Goal: Task Accomplishment & Management: Manage account settings

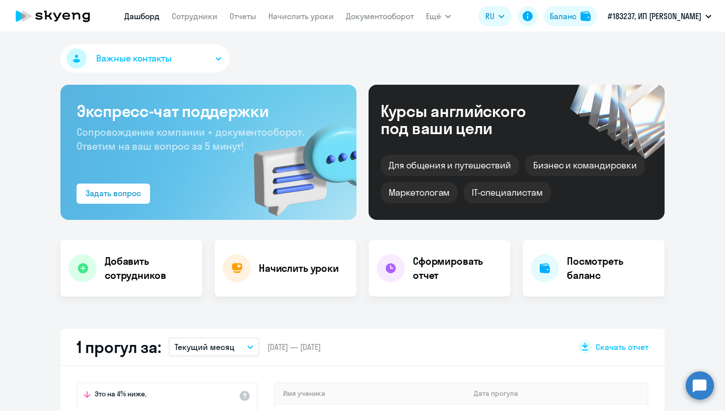
select select "30"
click at [294, 18] on link "Начислить уроки" at bounding box center [301, 16] width 65 height 10
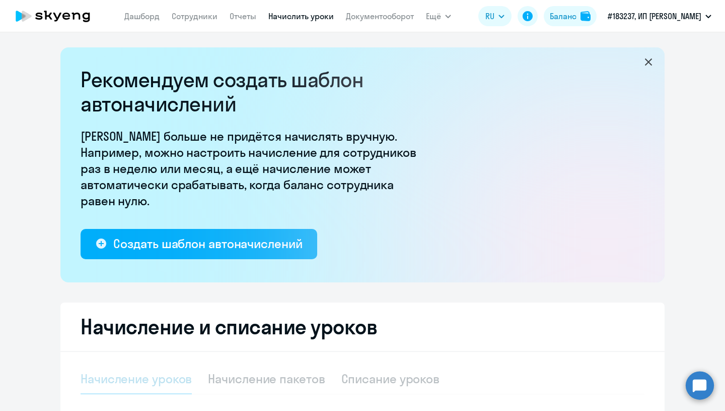
select select "10"
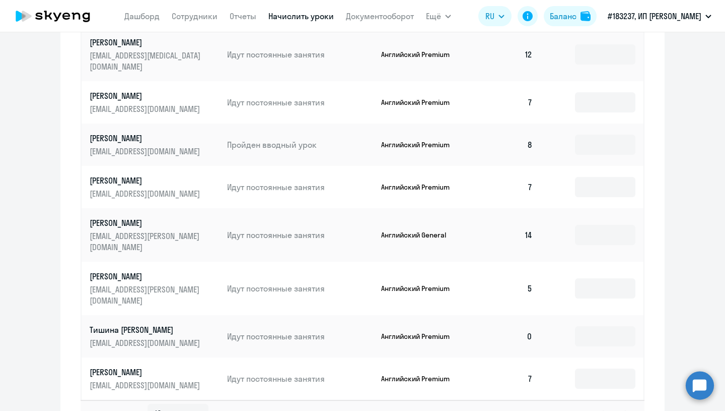
scroll to position [547, 0]
click at [592, 325] on input at bounding box center [605, 335] width 60 height 20
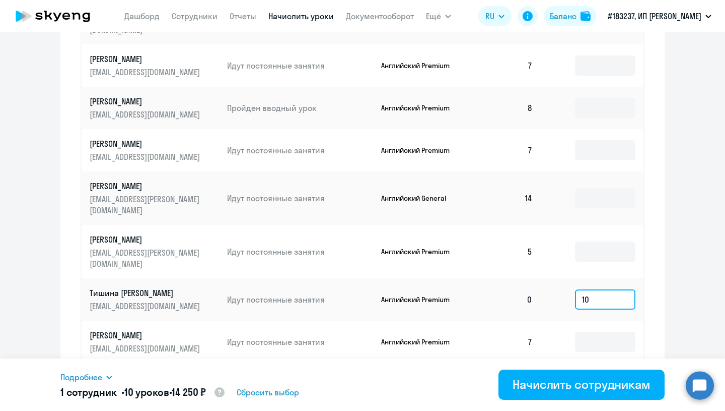
scroll to position [587, 0]
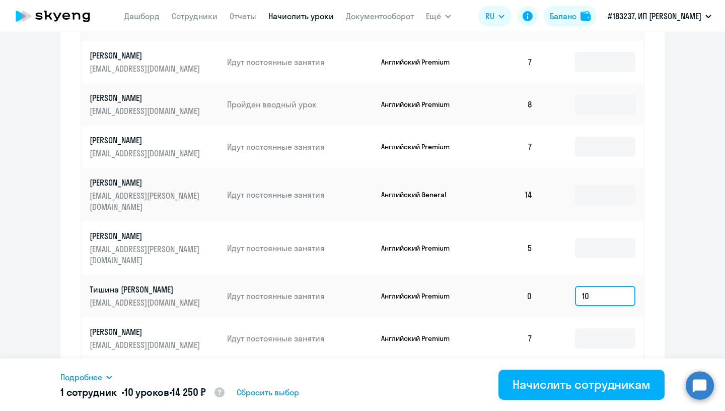
drag, startPoint x: 593, startPoint y: 262, endPoint x: 570, endPoint y: 266, distance: 23.0
click at [570, 275] on td "10" at bounding box center [592, 296] width 103 height 42
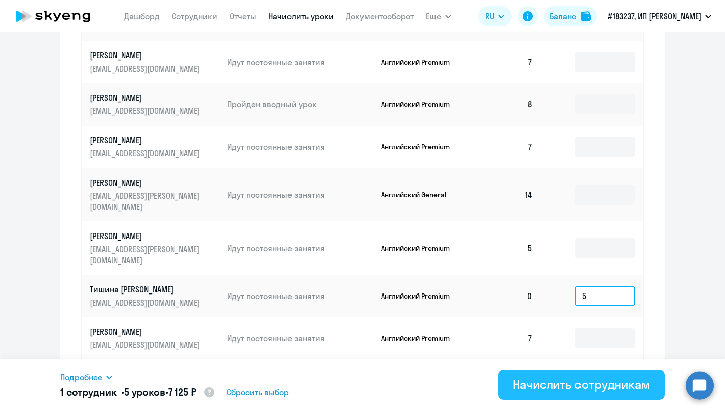
type input "5"
click at [555, 384] on div "Начислить сотрудникам" at bounding box center [582, 384] width 138 height 16
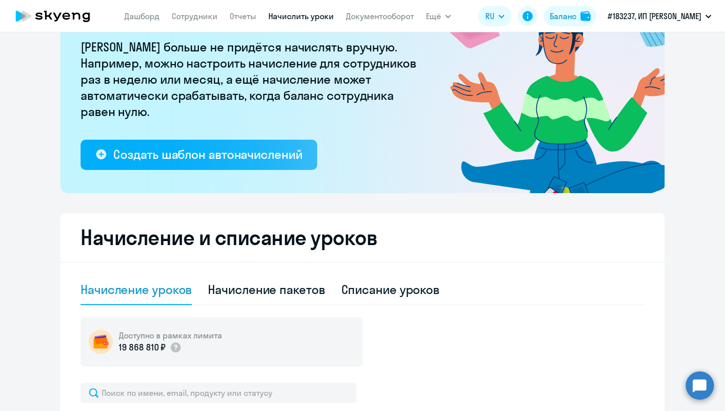
scroll to position [0, 0]
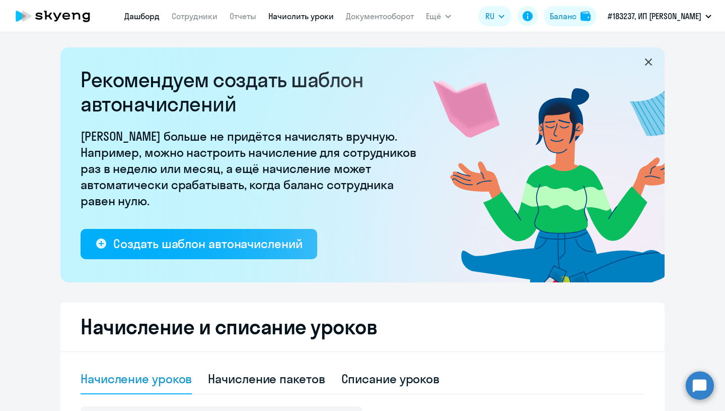
click at [130, 17] on link "Дашборд" at bounding box center [141, 16] width 35 height 10
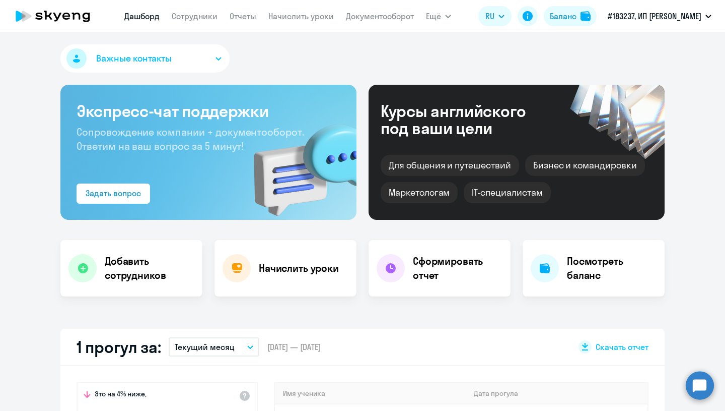
select select "30"
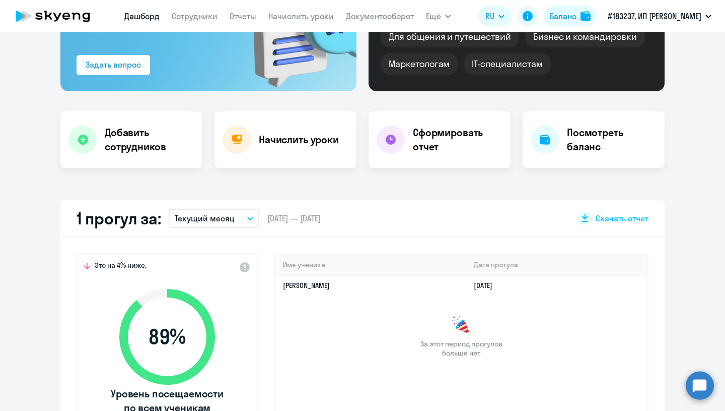
scroll to position [128, 0]
click at [591, 147] on h4 "Посмотреть баланс" at bounding box center [612, 140] width 90 height 28
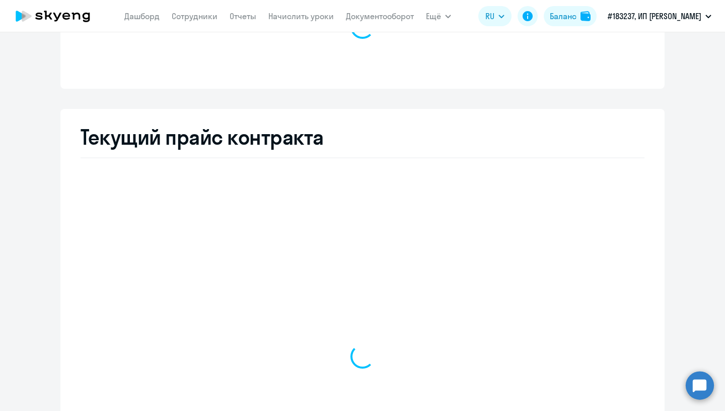
select select "english_adult_not_native_speaker"
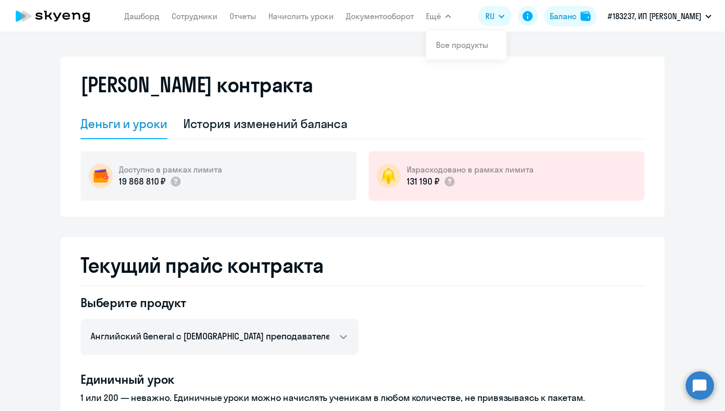
click at [434, 19] on span "Ещё" at bounding box center [433, 16] width 15 height 12
click at [380, 17] on link "Документооборот" at bounding box center [380, 16] width 68 height 10
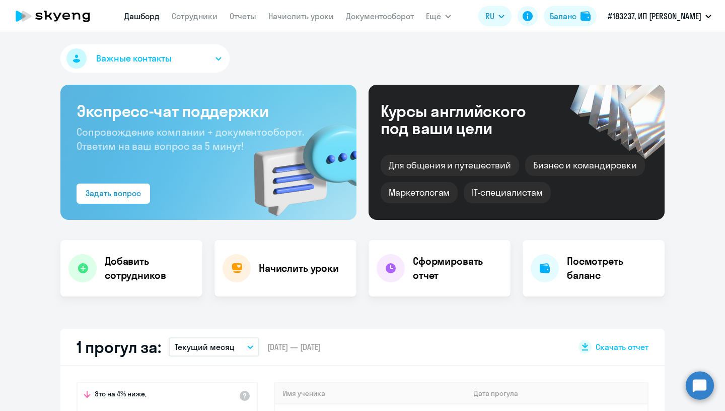
select select "30"
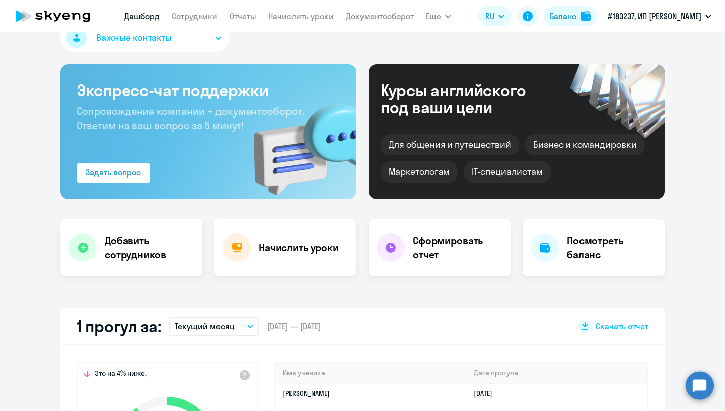
scroll to position [28, 0]
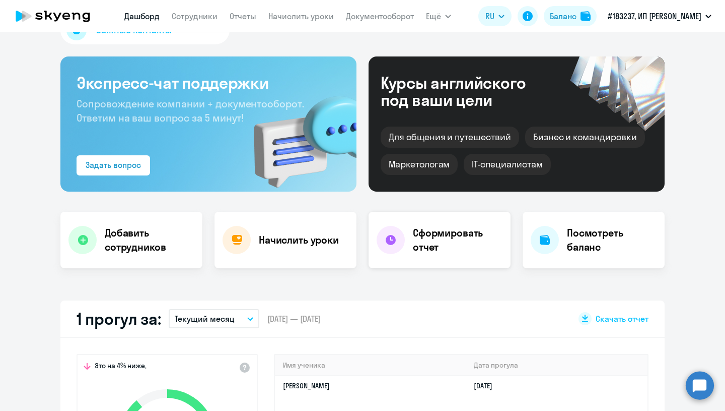
click at [447, 247] on h4 "Сформировать отчет" at bounding box center [458, 240] width 90 height 28
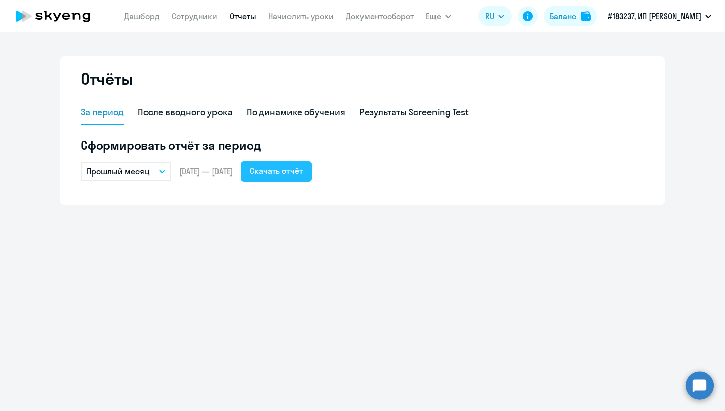
click at [303, 170] on div "Скачать отчёт" at bounding box center [276, 171] width 53 height 12
click at [286, 19] on link "Начислить уроки" at bounding box center [301, 16] width 65 height 10
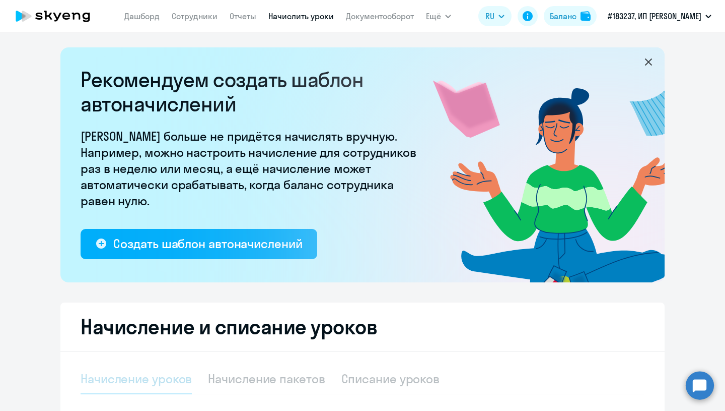
select select "10"
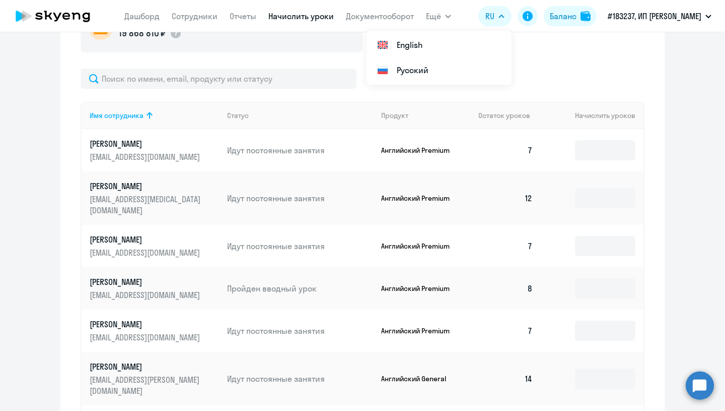
scroll to position [399, 0]
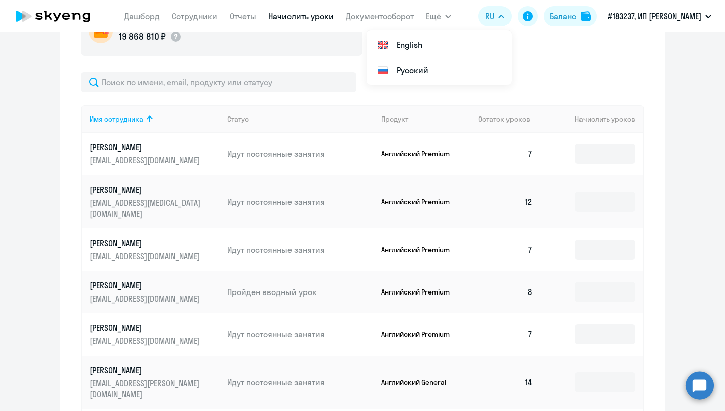
click at [439, 152] on p "Английский Premium" at bounding box center [419, 153] width 76 height 9
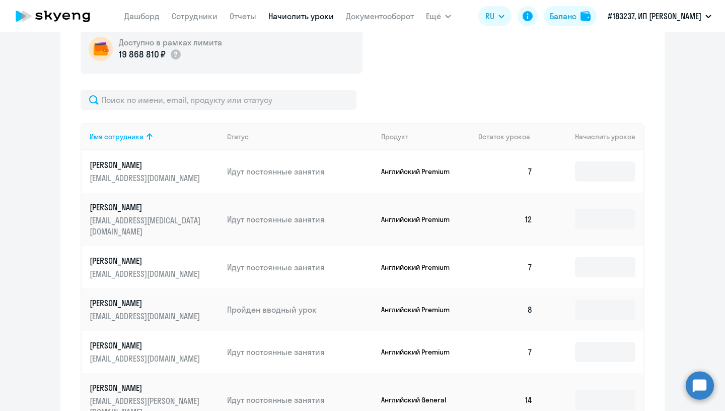
scroll to position [364, 0]
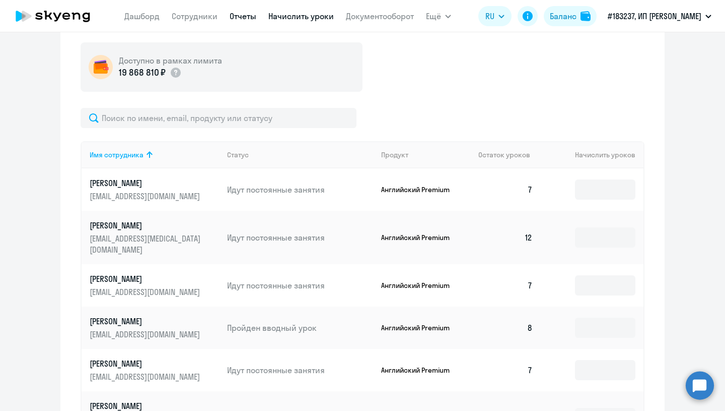
click at [233, 17] on link "Отчеты" at bounding box center [243, 16] width 27 height 10
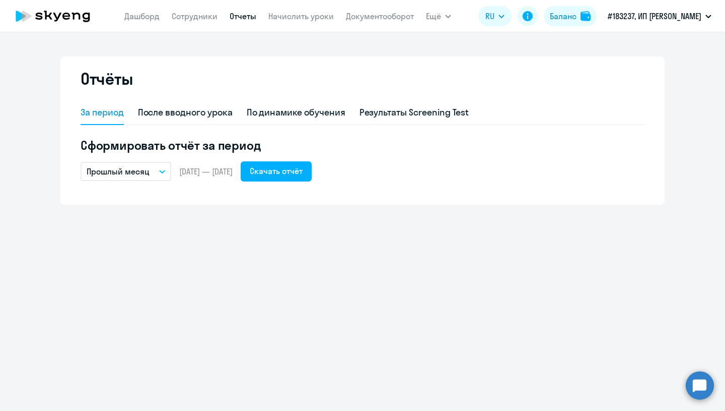
click at [165, 170] on icon "button" at bounding box center [162, 172] width 6 height 4
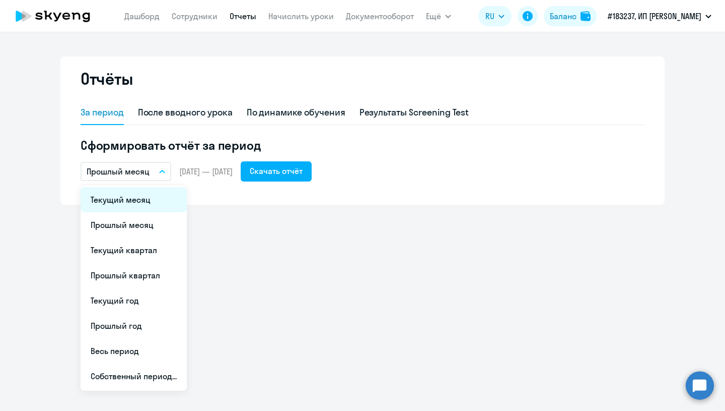
click at [154, 196] on li "Текущий месяц" at bounding box center [134, 199] width 106 height 25
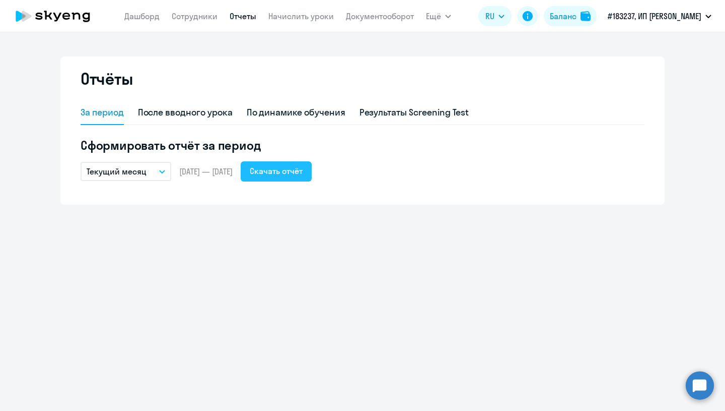
click at [294, 171] on div "Скачать отчёт" at bounding box center [276, 171] width 53 height 12
click at [314, 113] on div "По динамике обучения" at bounding box center [296, 112] width 99 height 13
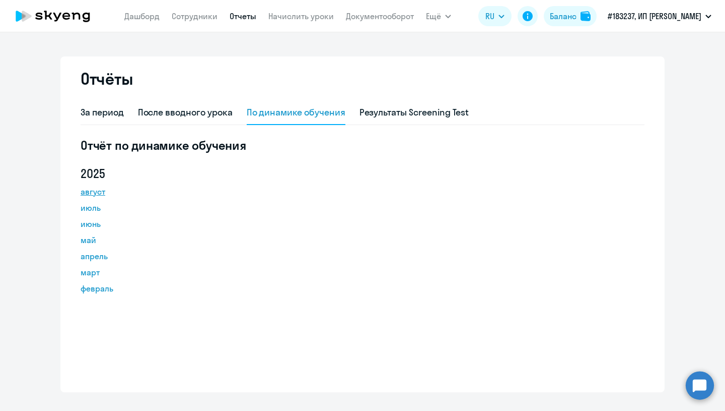
click at [91, 191] on link "август" at bounding box center [126, 191] width 91 height 12
click at [449, 44] on link "Все продукты" at bounding box center [462, 45] width 52 height 10
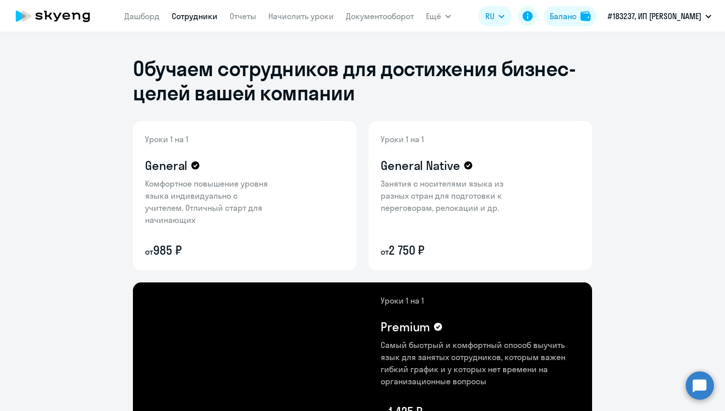
click at [196, 15] on link "Сотрудники" at bounding box center [195, 16] width 46 height 10
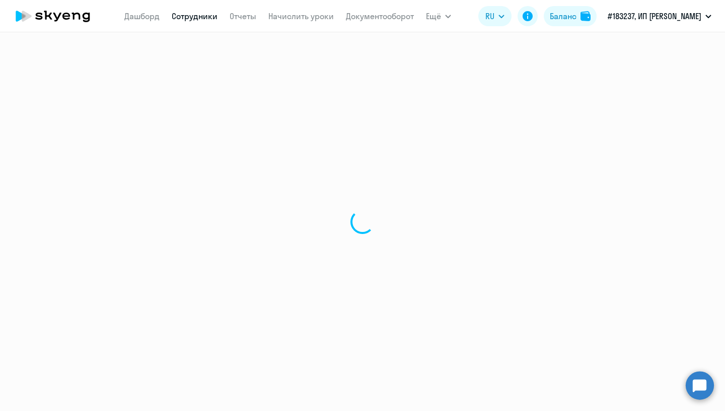
select select "30"
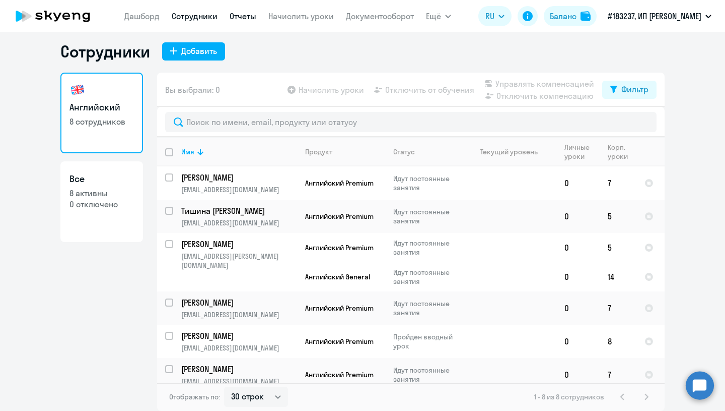
click at [233, 18] on link "Отчеты" at bounding box center [243, 16] width 27 height 10
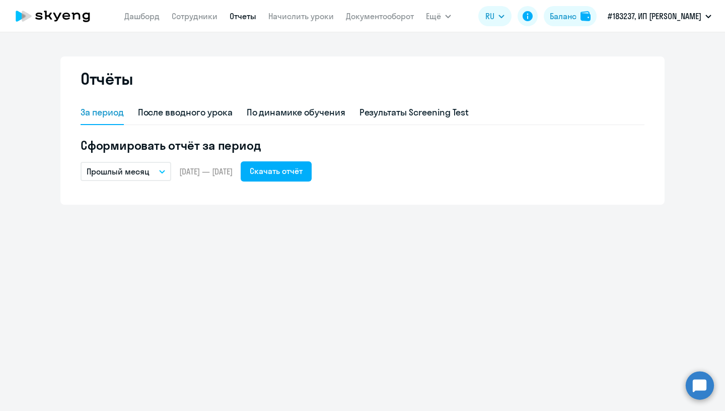
click at [161, 173] on button "Прошлый месяц" at bounding box center [126, 171] width 91 height 19
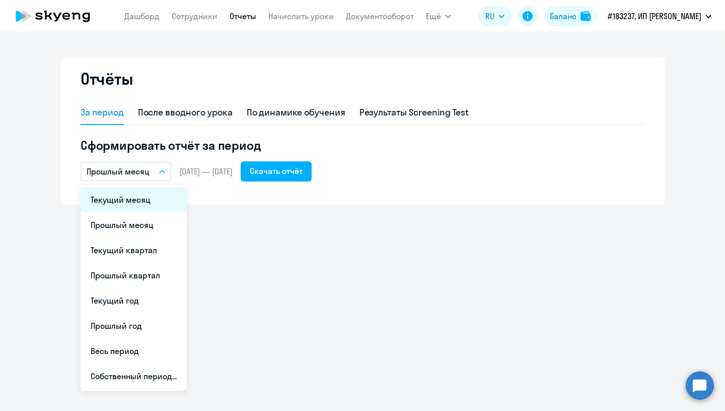
click at [139, 198] on li "Текущий месяц" at bounding box center [134, 199] width 106 height 25
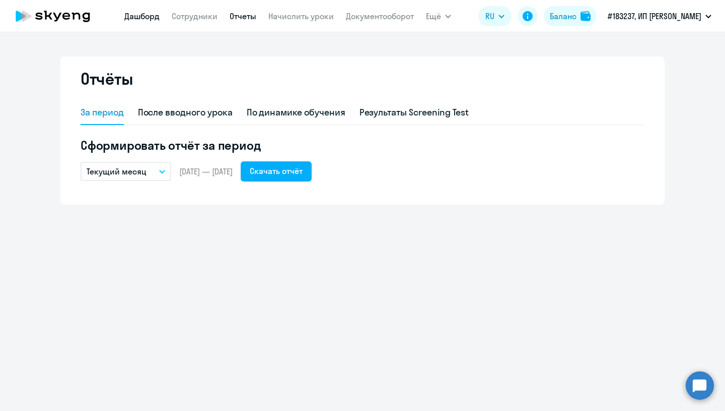
click at [135, 18] on link "Дашборд" at bounding box center [141, 16] width 35 height 10
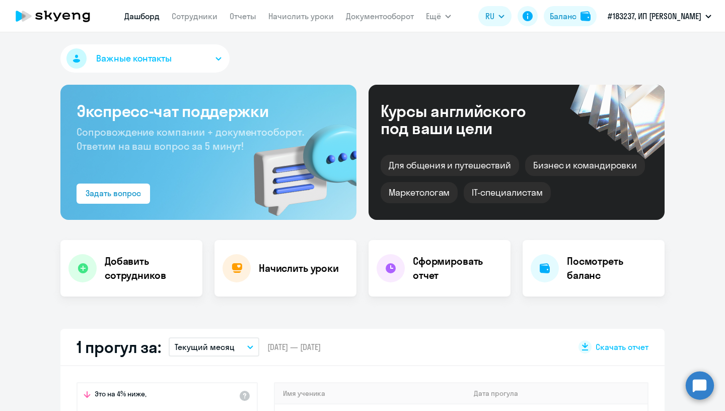
select select "30"
click at [201, 18] on link "Сотрудники" at bounding box center [195, 16] width 46 height 10
select select "30"
